Goal: Task Accomplishment & Management: Use online tool/utility

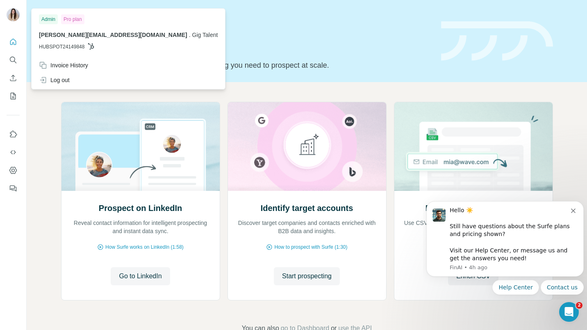
click at [71, 66] on div "Invoice History" at bounding box center [63, 65] width 49 height 8
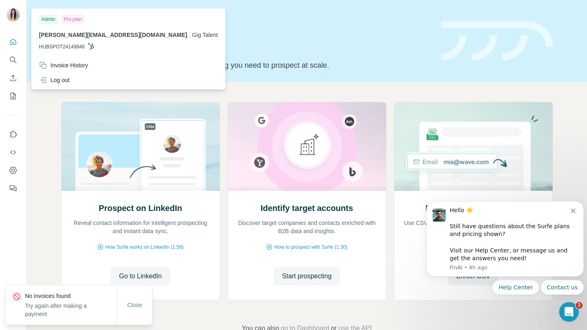
click at [12, 14] on img at bounding box center [13, 14] width 13 height 13
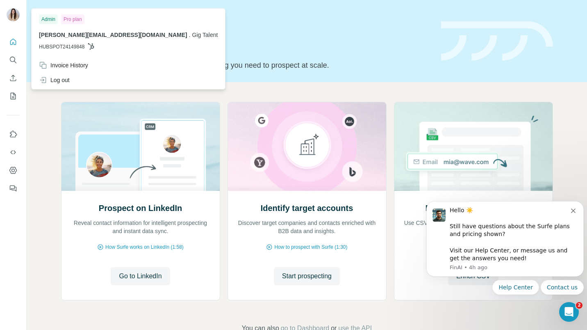
click at [75, 37] on span "[PERSON_NAME][EMAIL_ADDRESS][DOMAIN_NAME]" at bounding box center [113, 35] width 148 height 7
click at [82, 64] on div "Invoice History" at bounding box center [63, 65] width 49 height 8
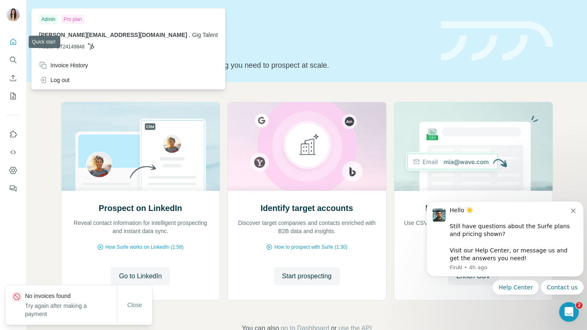
click at [14, 43] on icon "Quick start" at bounding box center [13, 42] width 6 height 6
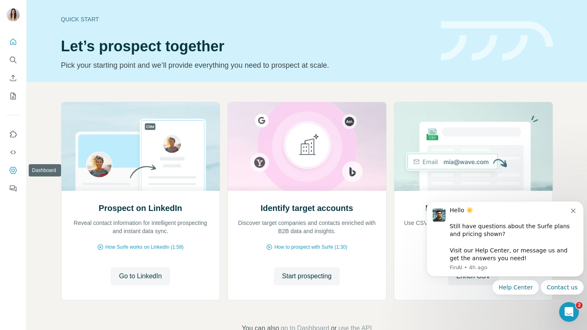
click at [15, 170] on icon "Dashboard" at bounding box center [13, 170] width 8 height 8
click at [144, 272] on span "Go to LinkedIn" at bounding box center [140, 276] width 43 height 10
click at [141, 268] on button "Go to LinkedIn" at bounding box center [140, 276] width 59 height 18
click at [574, 210] on icon "Dismiss notification" at bounding box center [573, 210] width 5 height 5
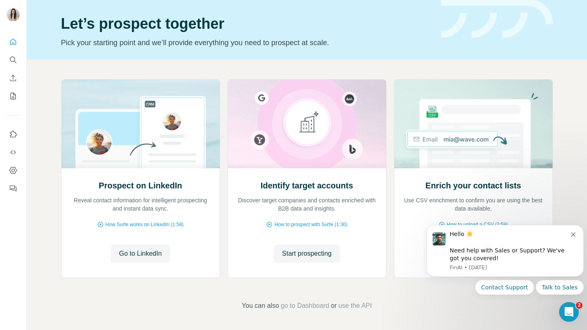
scroll to position [22, 0]
click at [578, 232] on div "Hello ☀️ ​ Need help with Sales or Support? We've got you covered! [GEOGRAPHIC_…" at bounding box center [504, 251] width 157 height 52
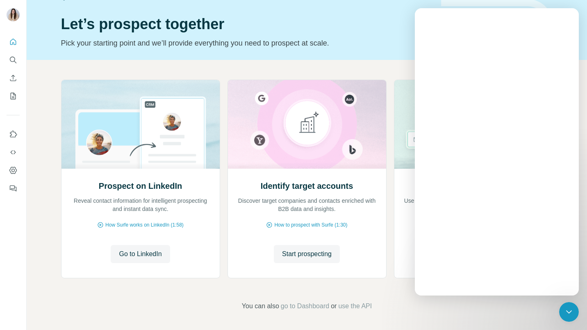
scroll to position [0, 0]
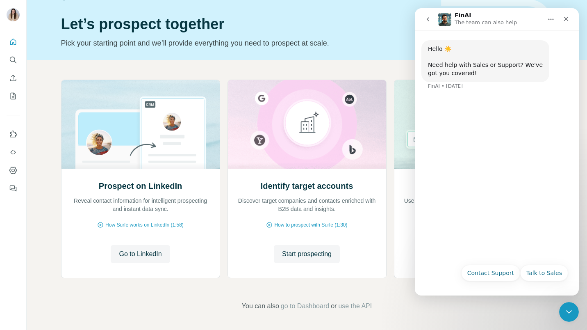
click at [567, 21] on icon "Close" at bounding box center [566, 19] width 7 height 7
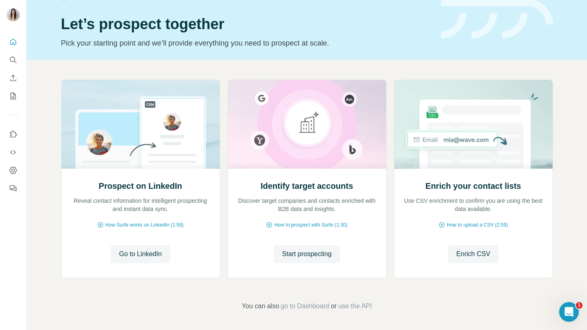
click at [133, 255] on span "Go to LinkedIn" at bounding box center [140, 254] width 43 height 10
